Goal: Transaction & Acquisition: Purchase product/service

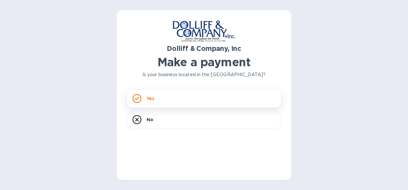
click at [179, 100] on div "Yes" at bounding box center [204, 99] width 154 height 18
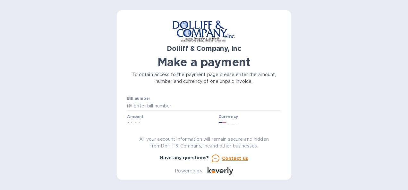
click at [158, 101] on div "Bill number №" at bounding box center [204, 103] width 154 height 15
click at [157, 104] on input "text" at bounding box center [206, 107] width 149 height 10
type input "877083"
click at [172, 111] on input "text" at bounding box center [173, 114] width 86 height 10
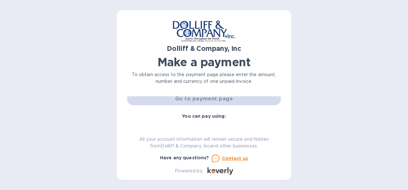
scroll to position [44, 0]
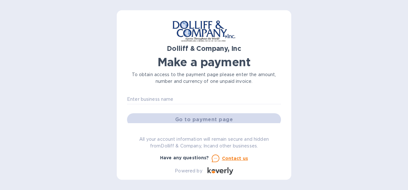
type input "90.85"
click at [215, 118] on div "Go to payment page" at bounding box center [204, 119] width 156 height 15
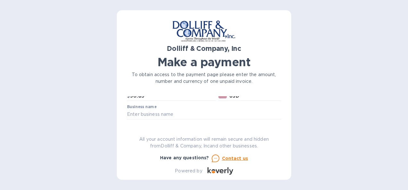
scroll to position [24, 0]
click at [194, 118] on input "text" at bounding box center [204, 120] width 154 height 10
type input "Copernic Catalysts Inc"
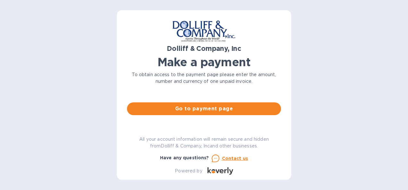
scroll to position [55, 0]
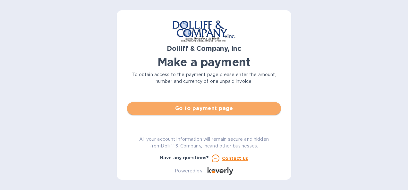
click at [222, 107] on span "Go to payment page" at bounding box center [204, 109] width 144 height 8
